Goal: Task Accomplishment & Management: Use online tool/utility

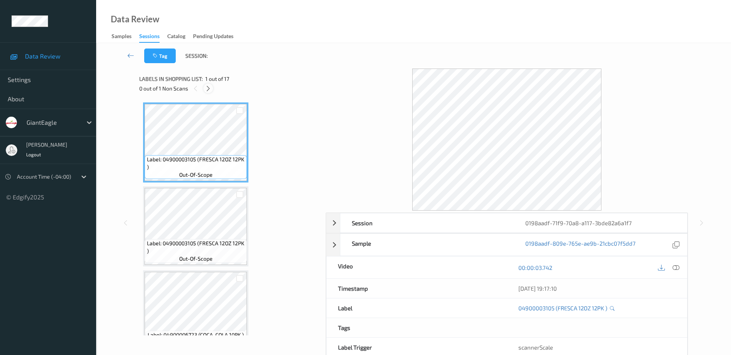
click at [205, 90] on div at bounding box center [209, 88] width 10 height 10
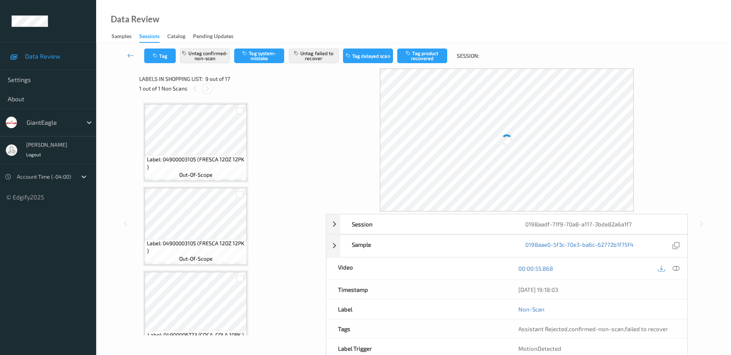
scroll to position [591, 0]
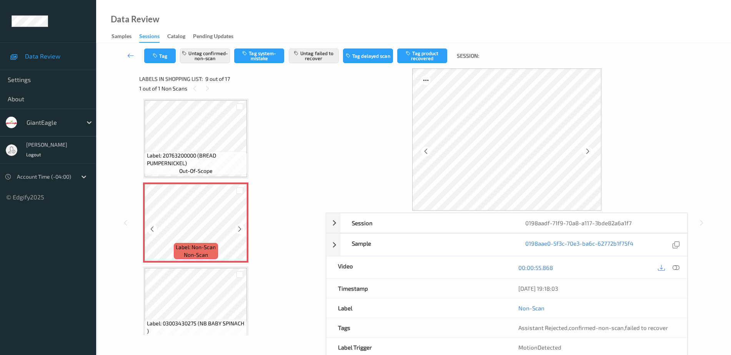
click at [193, 262] on div "Label: Non-Scan non-scan" at bounding box center [195, 222] width 105 height 80
click at [240, 227] on icon at bounding box center [240, 228] width 7 height 7
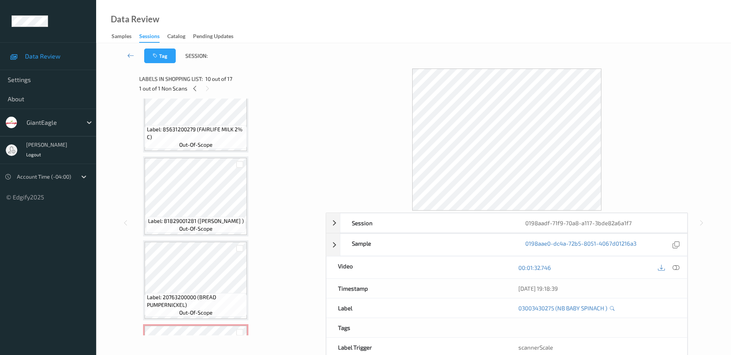
scroll to position [447, 0]
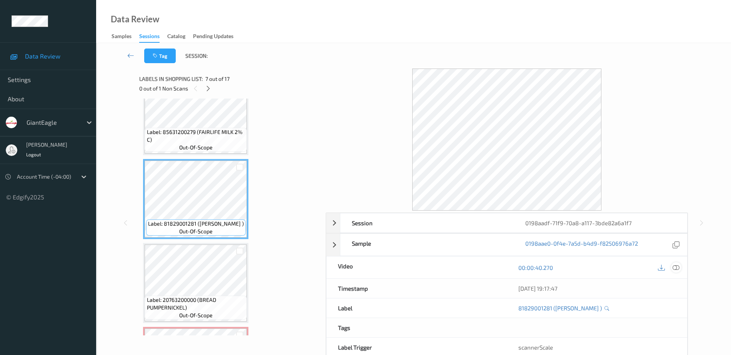
click at [677, 271] on div at bounding box center [676, 267] width 10 height 10
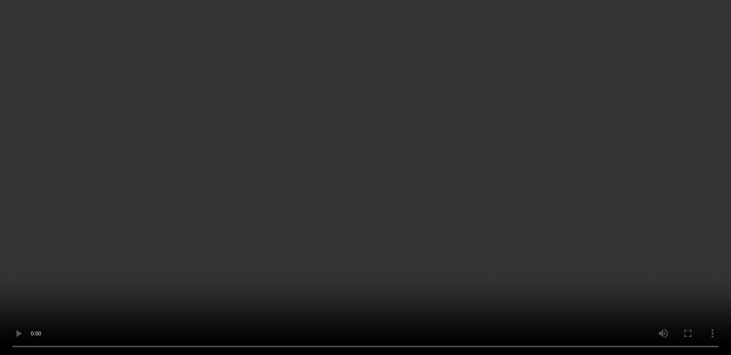
scroll to position [639, 0]
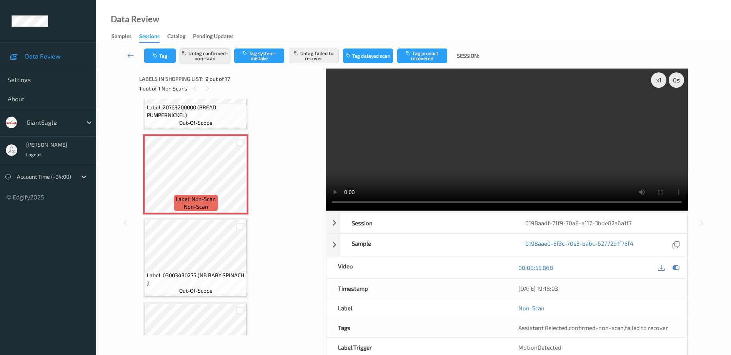
click at [217, 56] on button "Untag confirmed-non-scan" at bounding box center [205, 55] width 50 height 15
click at [316, 57] on button "Untag failed to recover" at bounding box center [314, 55] width 50 height 15
click at [258, 63] on button "Tag system-mistake" at bounding box center [259, 55] width 50 height 15
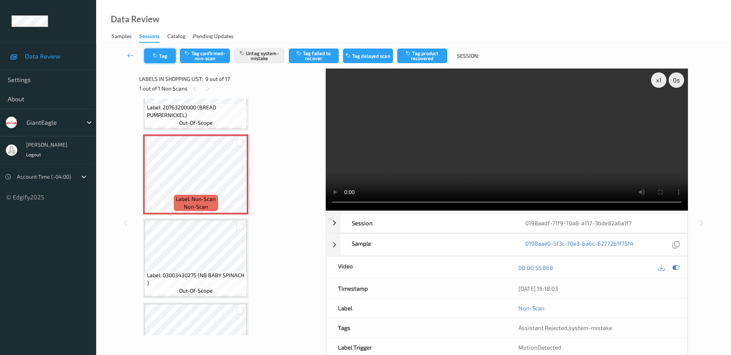
click at [157, 59] on button "Tag" at bounding box center [160, 55] width 32 height 15
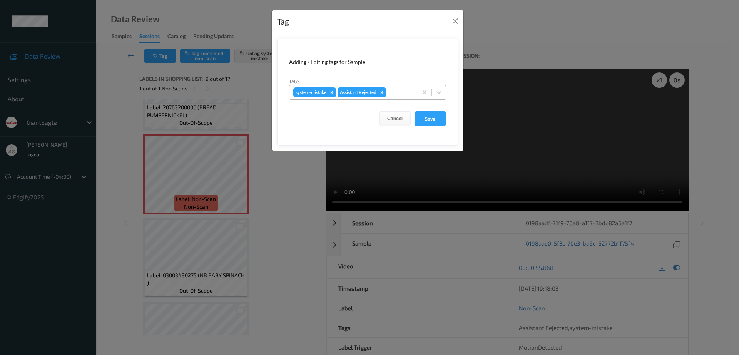
click at [397, 94] on div at bounding box center [400, 92] width 26 height 9
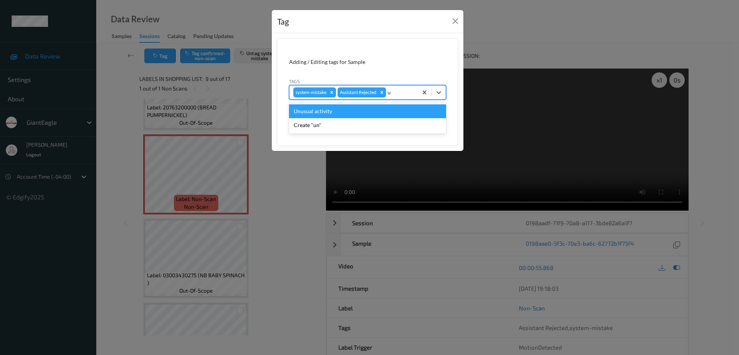
type input "un"
click at [347, 112] on div "Unusual activity" at bounding box center [367, 111] width 157 height 14
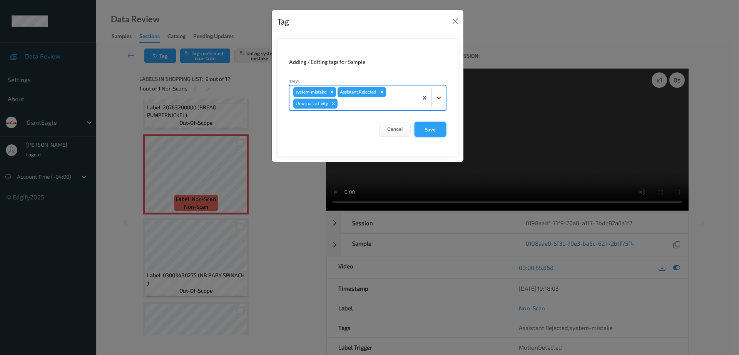
click at [424, 128] on button "Save" at bounding box center [430, 129] width 32 height 15
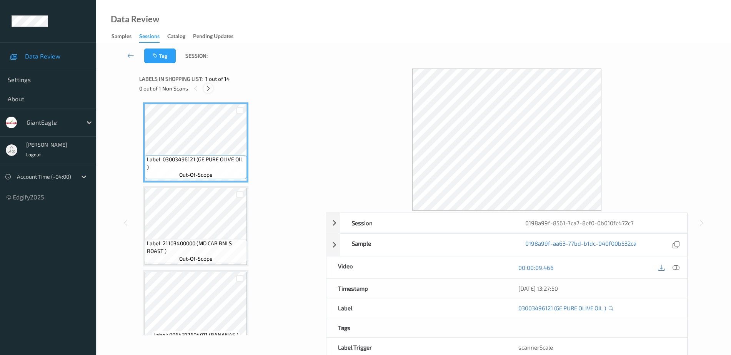
click at [209, 88] on icon at bounding box center [208, 88] width 7 height 7
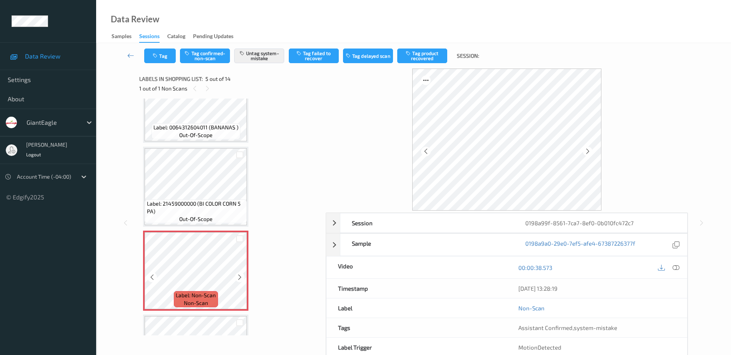
scroll to position [256, 0]
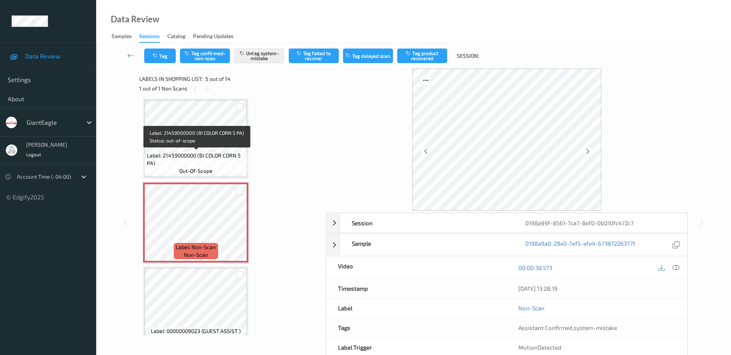
click at [200, 153] on span "Label: 21459000000 (BI COLOR CORN 5 PA)" at bounding box center [196, 159] width 99 height 15
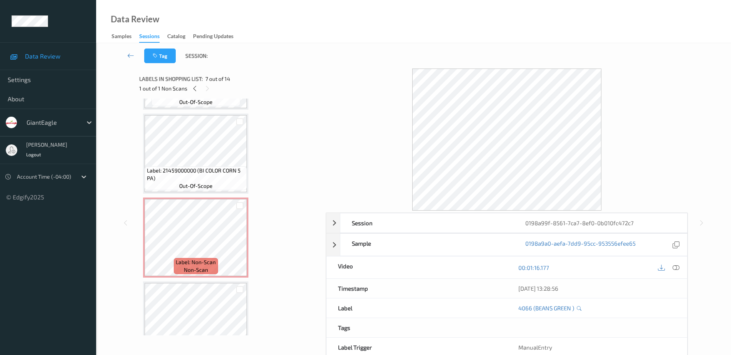
scroll to position [192, 0]
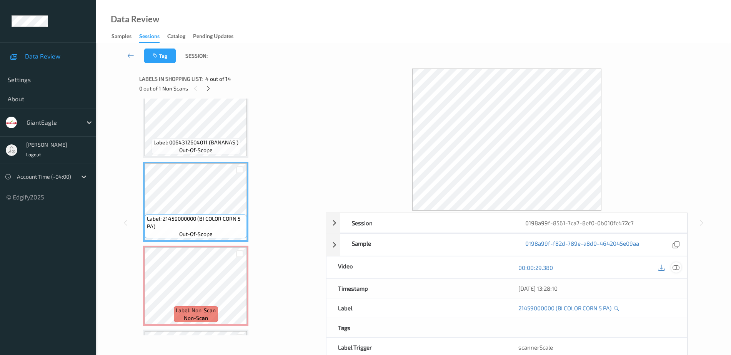
click at [679, 267] on icon at bounding box center [676, 267] width 7 height 7
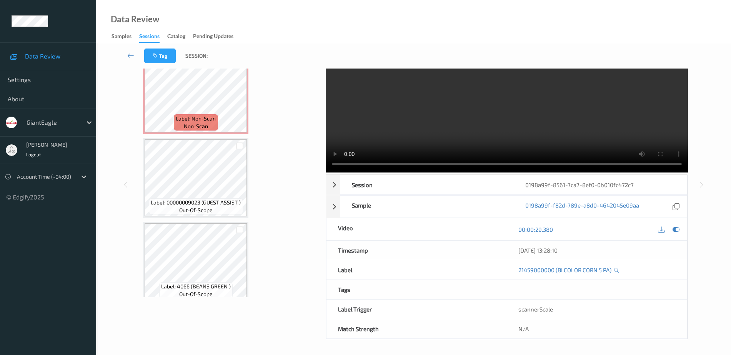
scroll to position [338, 0]
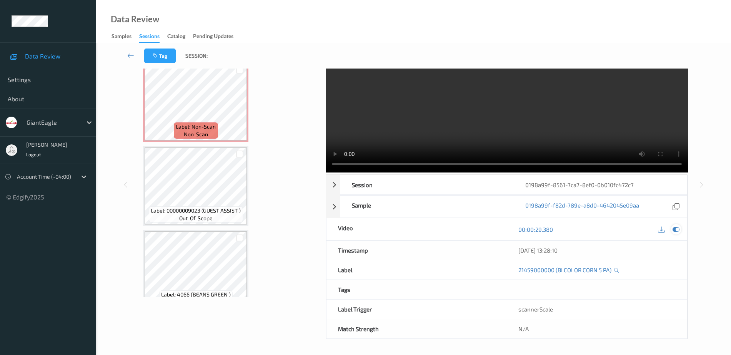
click at [676, 230] on icon at bounding box center [676, 229] width 7 height 7
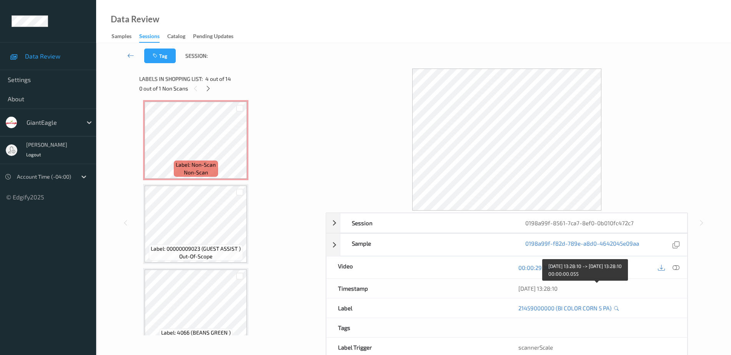
scroll to position [38, 0]
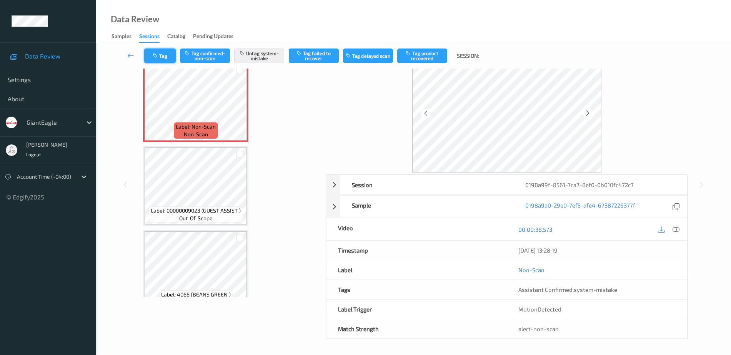
click at [164, 56] on button "Tag" at bounding box center [160, 55] width 32 height 15
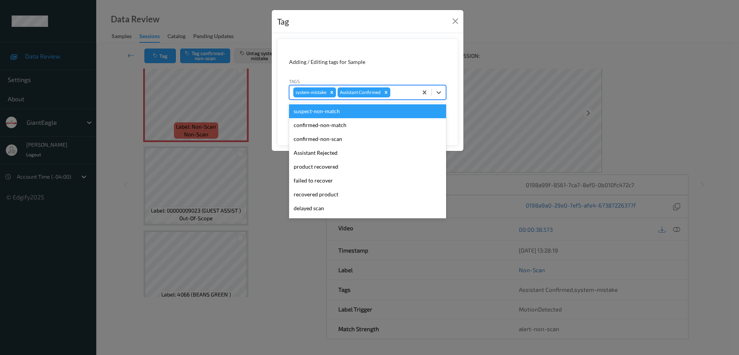
click at [405, 93] on div at bounding box center [403, 92] width 22 height 9
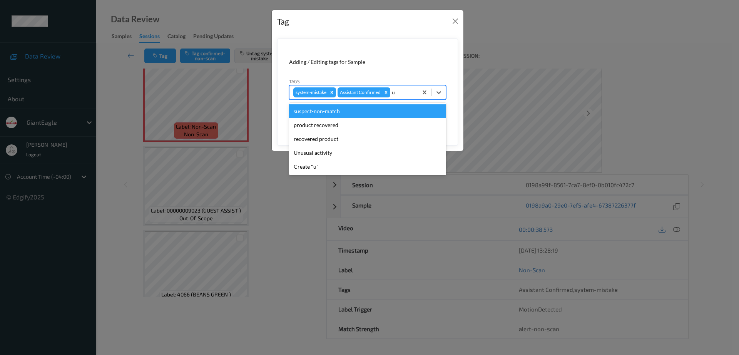
type input "un"
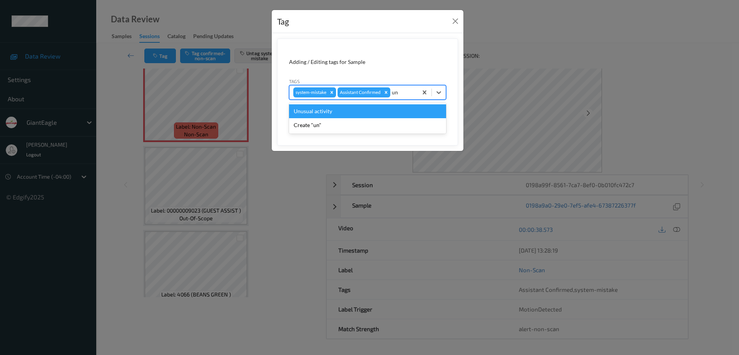
click at [337, 113] on div "Unusual activity" at bounding box center [367, 111] width 157 height 14
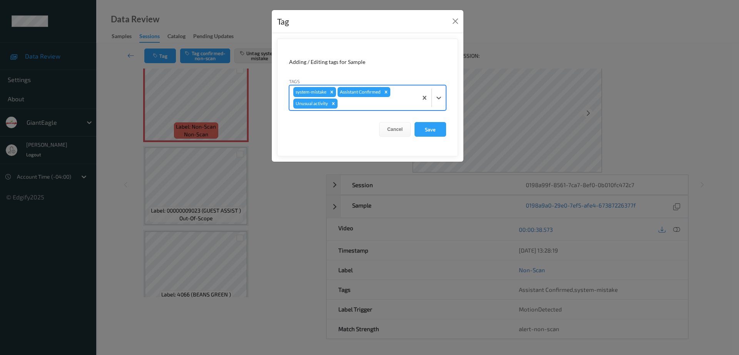
click at [449, 128] on form "Adding / Editing tags for Sample Tags option Unusual activity, selected. Select…" at bounding box center [367, 97] width 181 height 118
click at [432, 127] on button "Save" at bounding box center [430, 129] width 32 height 15
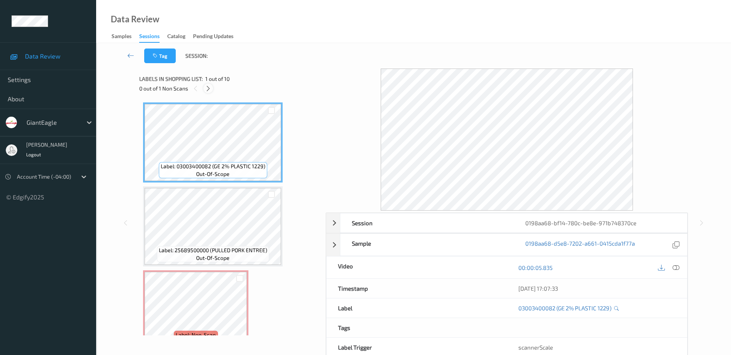
click at [207, 83] on div at bounding box center [209, 88] width 10 height 10
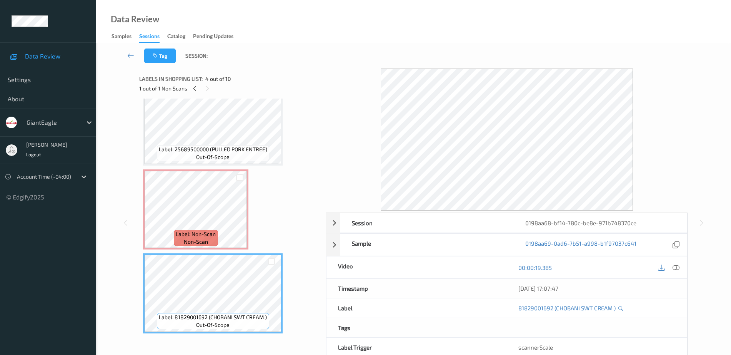
scroll to position [96, 0]
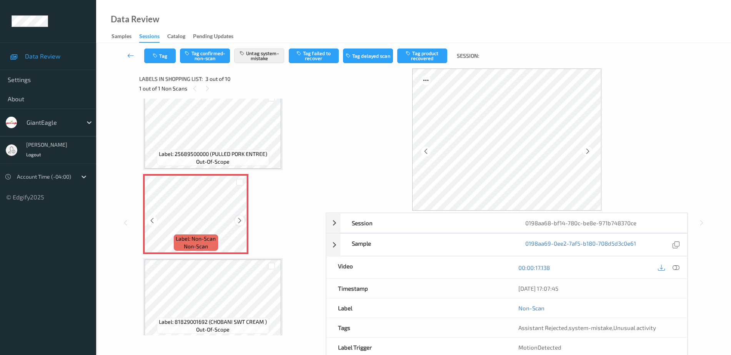
click at [240, 219] on icon at bounding box center [240, 220] width 7 height 7
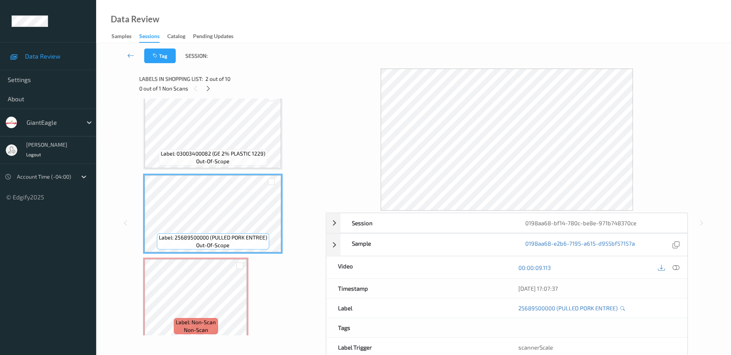
scroll to position [0, 0]
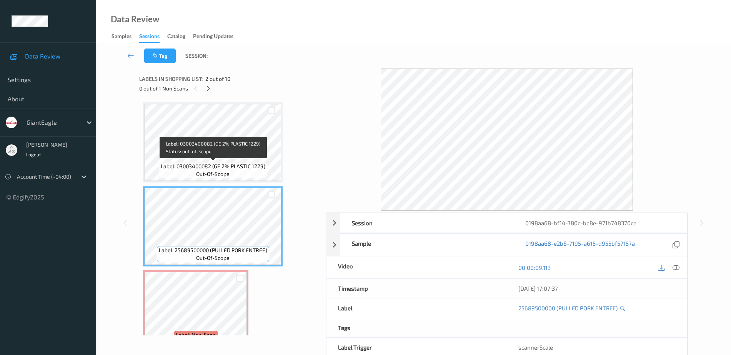
click at [225, 163] on span "Label: 03003400082 (GE 2% PLASTIC 1229)" at bounding box center [213, 166] width 105 height 8
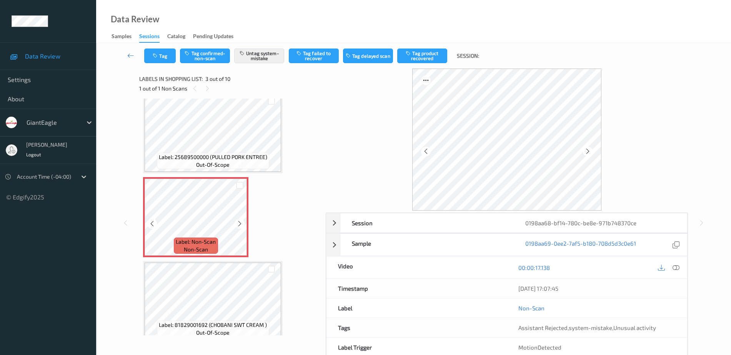
scroll to position [144, 0]
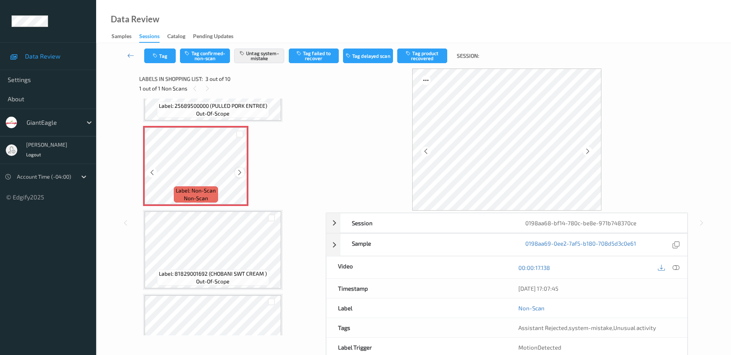
click at [242, 174] on icon at bounding box center [240, 172] width 7 height 7
click at [242, 173] on icon at bounding box center [240, 172] width 7 height 7
